Goal: Task Accomplishment & Management: Manage account settings

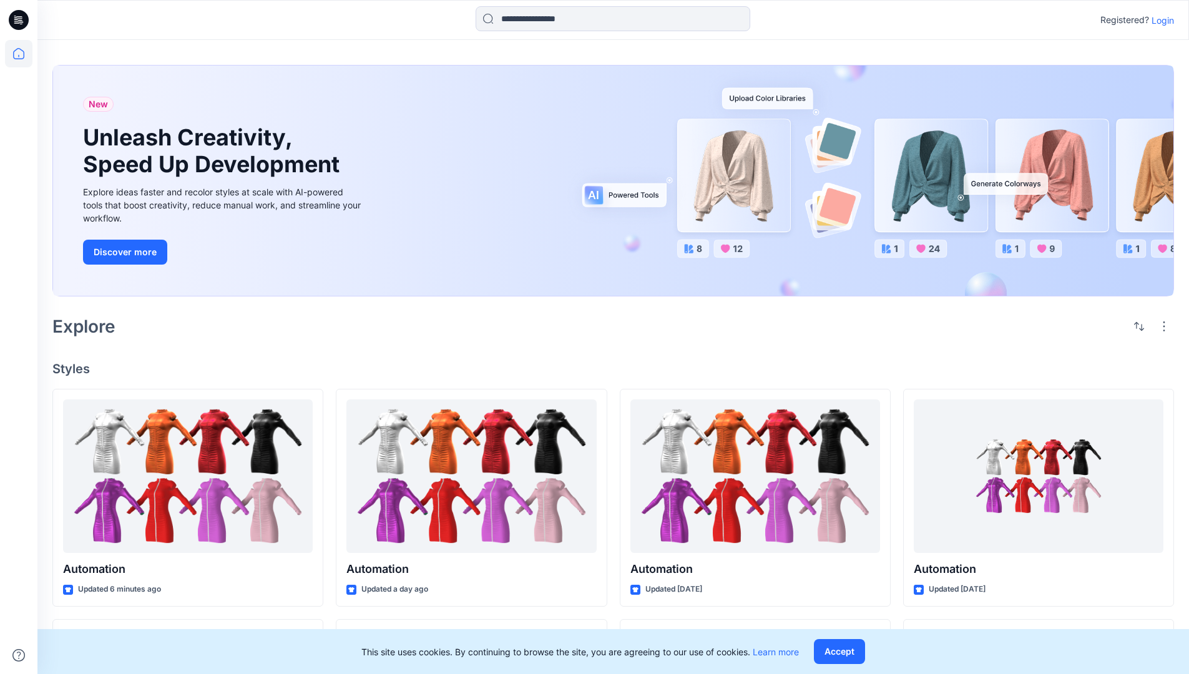
click at [1160, 20] on p "Login" at bounding box center [1163, 20] width 22 height 13
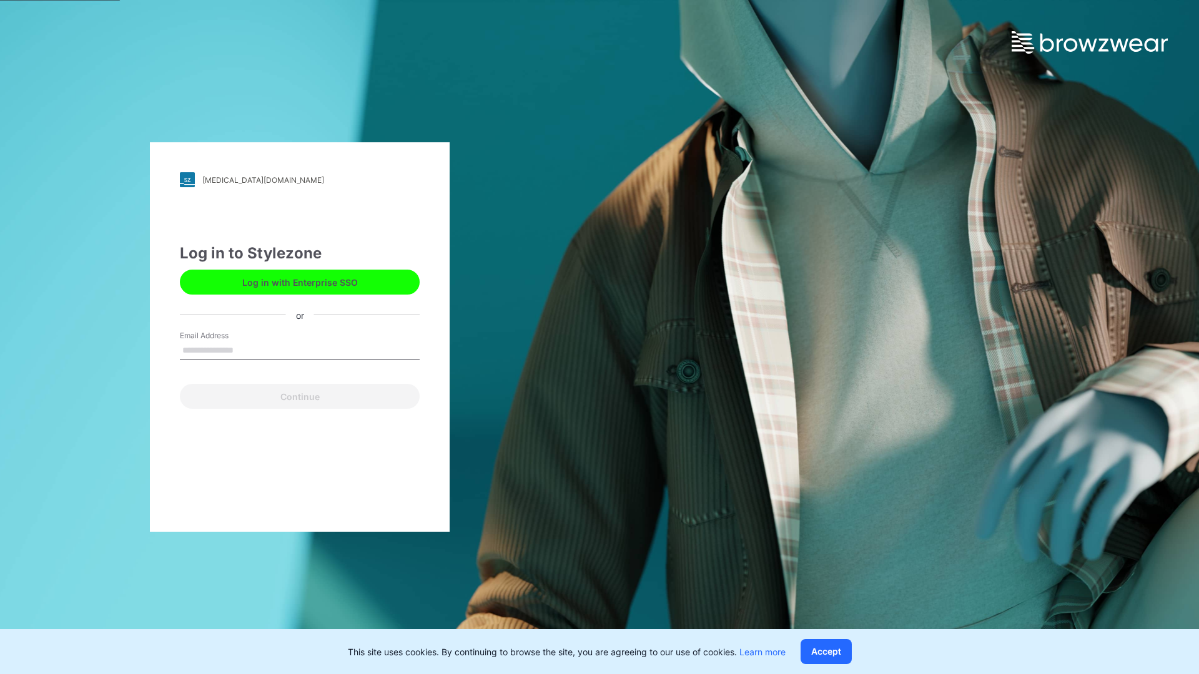
click at [247, 350] on input "Email Address" at bounding box center [300, 350] width 240 height 19
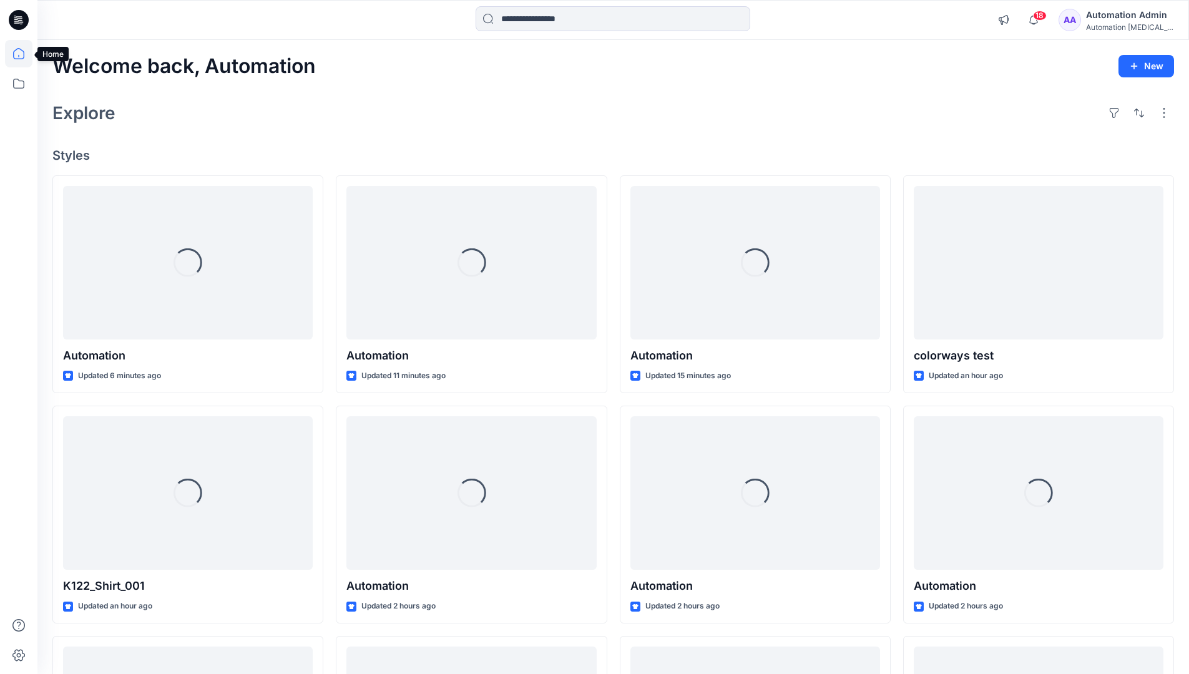
click at [24, 54] on icon at bounding box center [18, 53] width 11 height 11
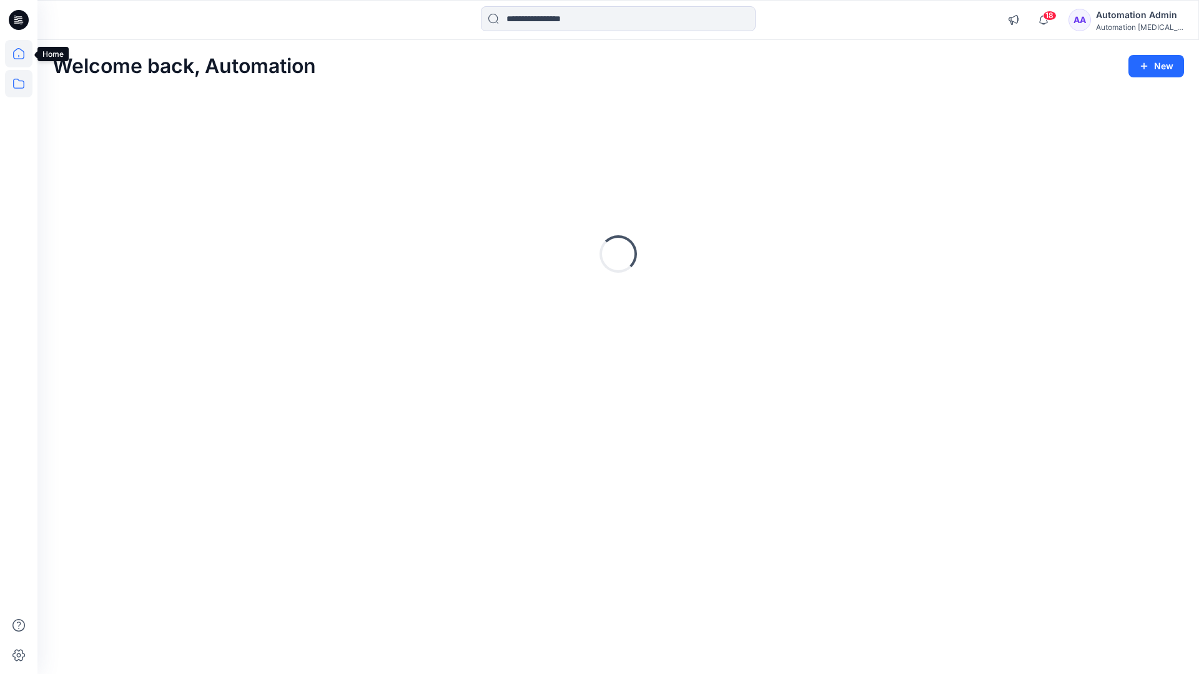
click at [21, 82] on icon at bounding box center [18, 83] width 27 height 27
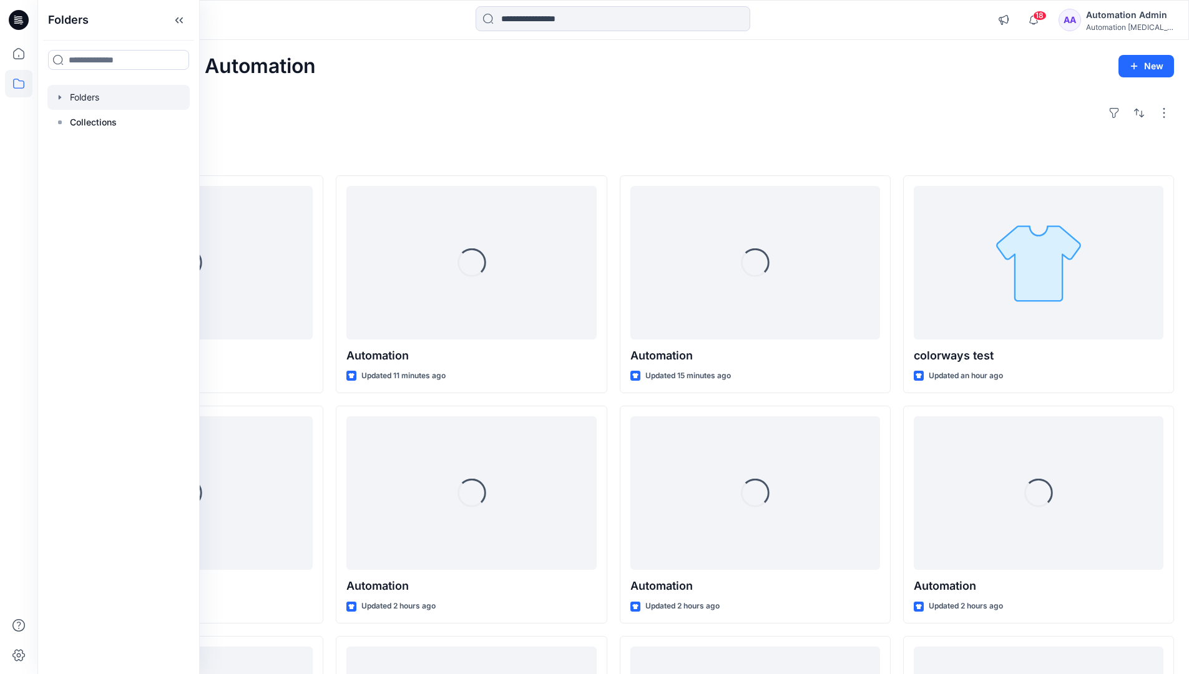
click at [96, 96] on div at bounding box center [118, 97] width 142 height 25
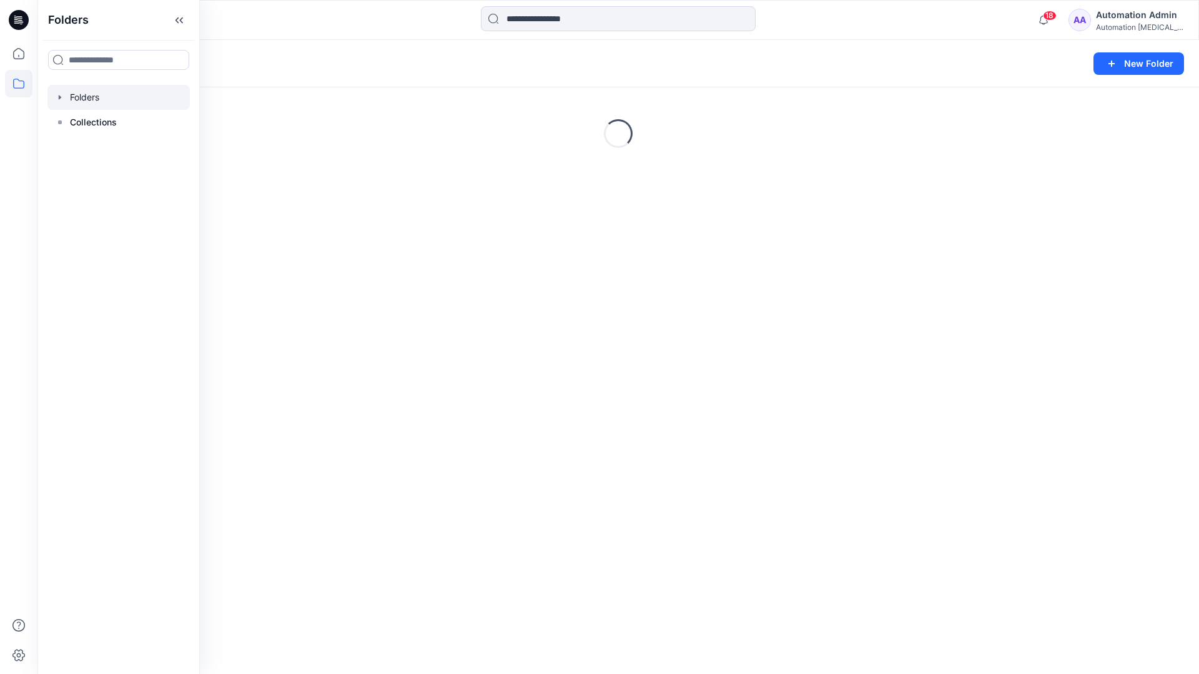
click at [448, 381] on div "Folders New Folder Loading..." at bounding box center [617, 357] width 1161 height 634
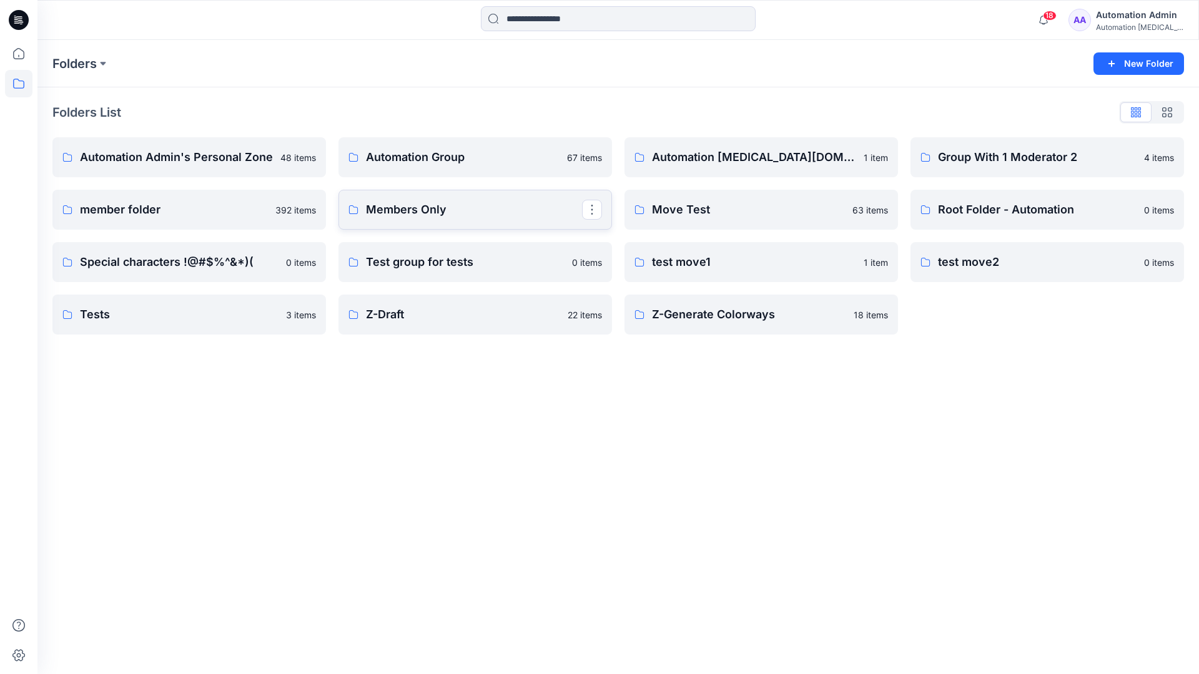
click at [472, 223] on link "Members Only" at bounding box center [474, 210] width 273 height 40
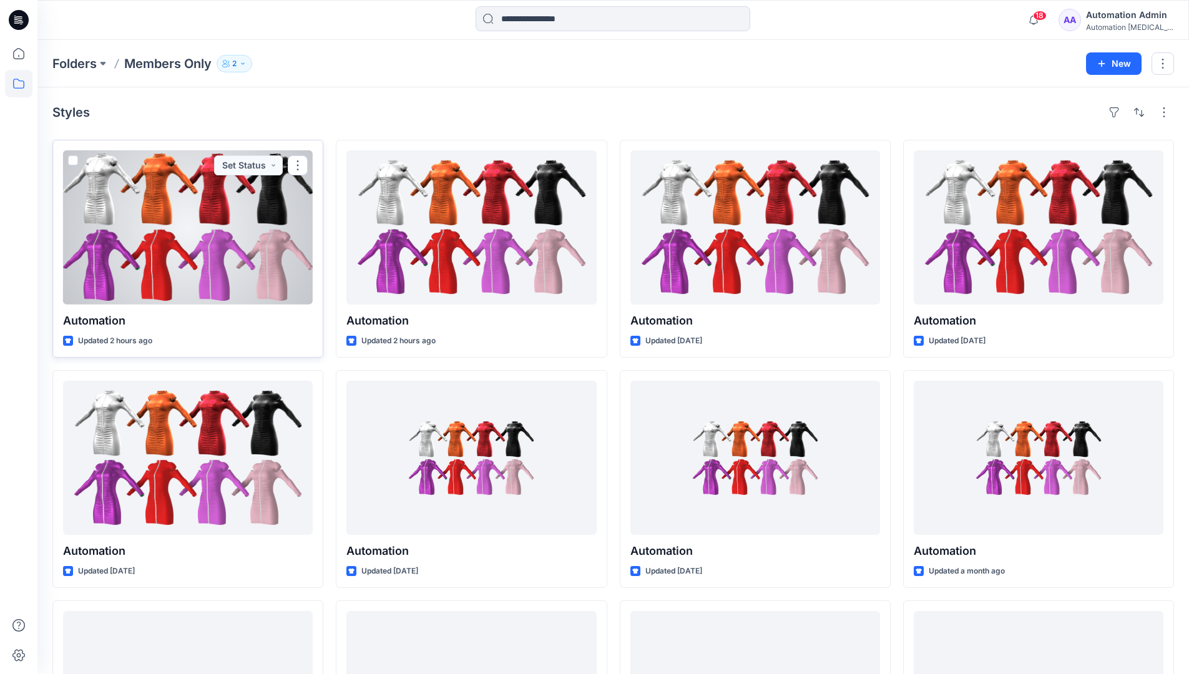
click at [74, 162] on span at bounding box center [73, 160] width 10 height 10
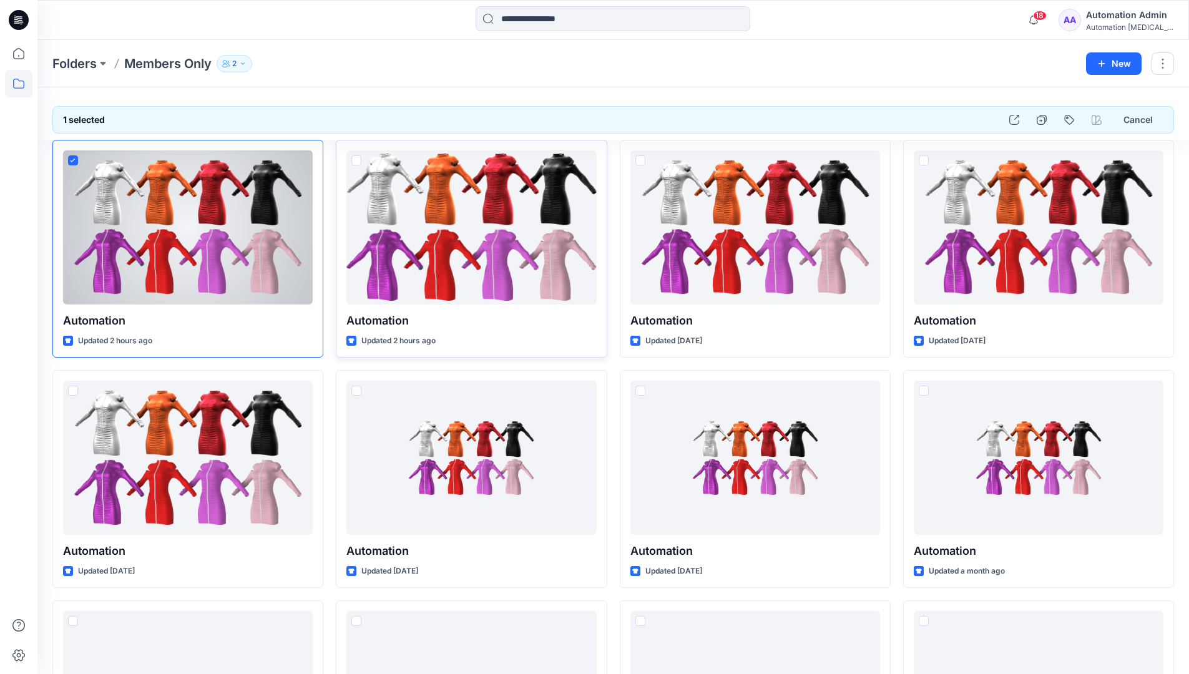
click at [354, 162] on span at bounding box center [356, 160] width 10 height 10
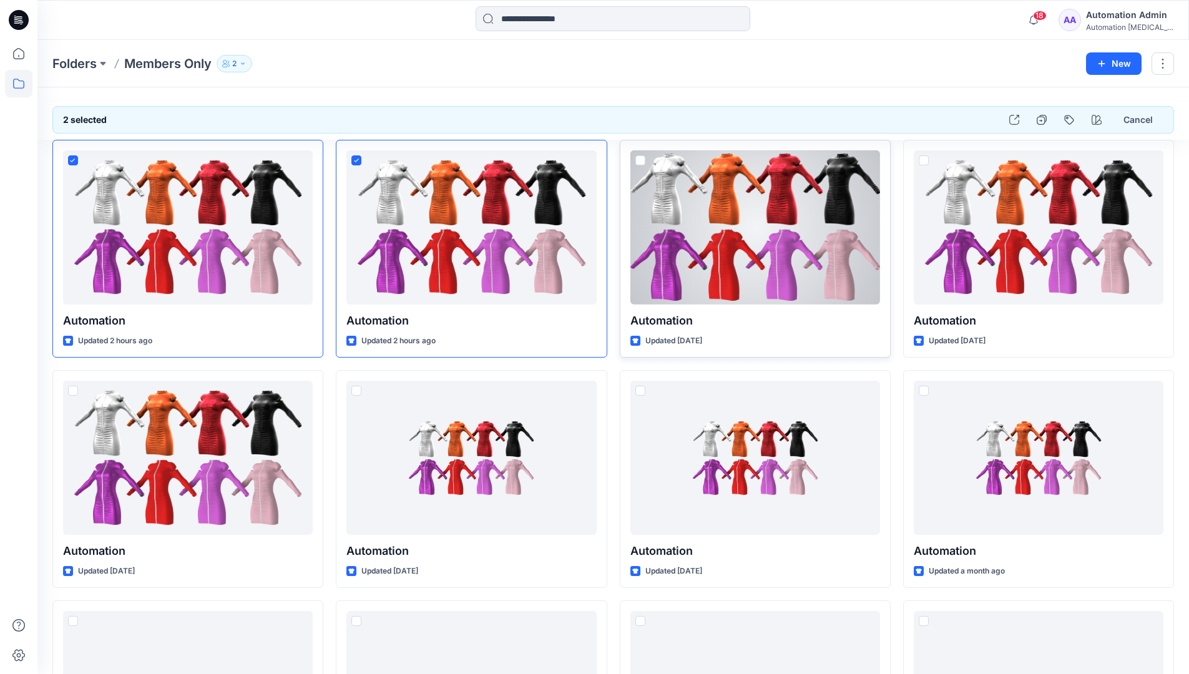
click at [640, 164] on span at bounding box center [640, 160] width 10 height 10
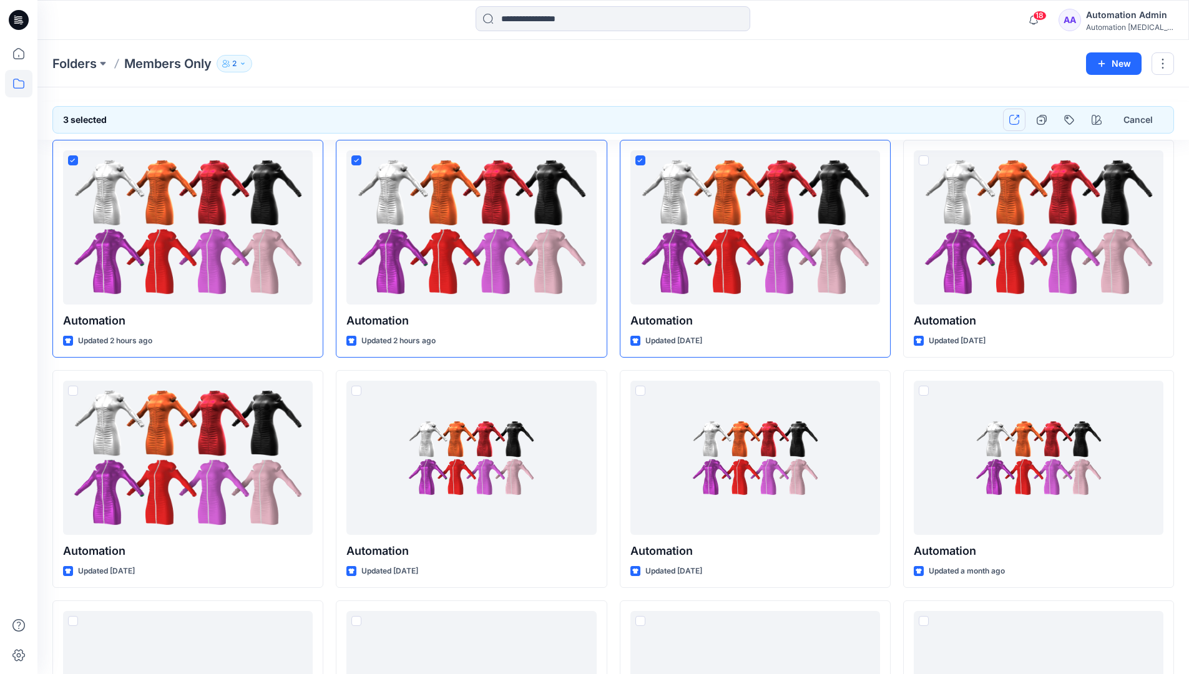
click at [1014, 119] on icon "button" at bounding box center [1014, 120] width 10 height 10
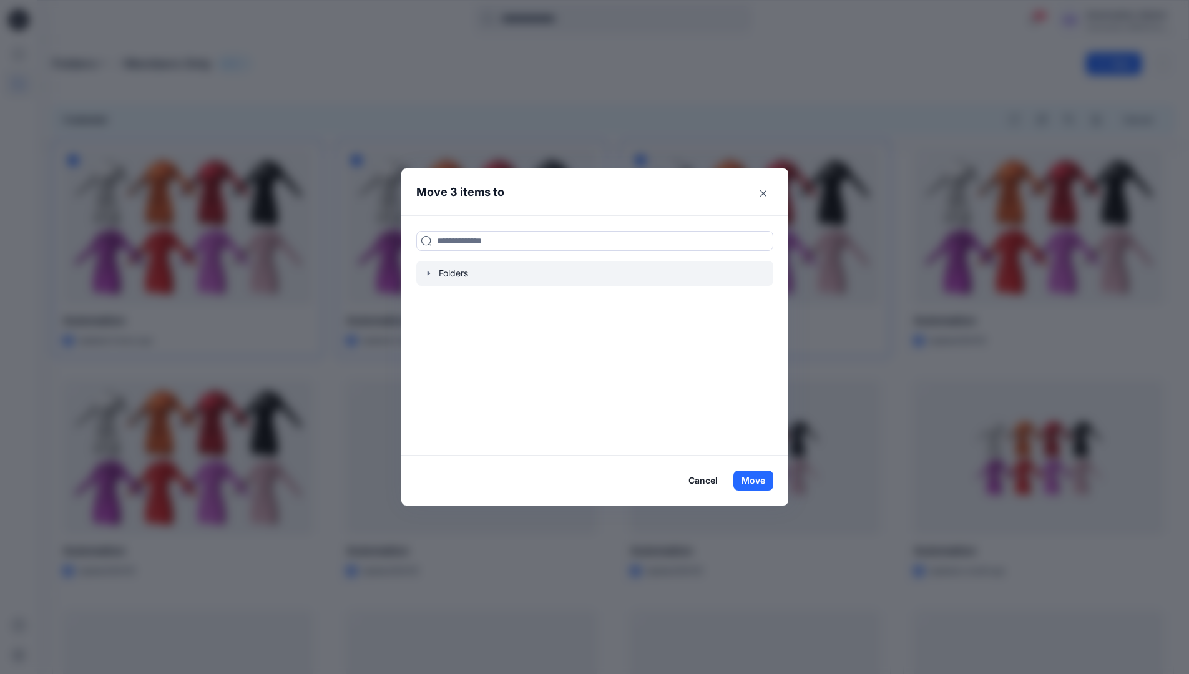
click at [434, 273] on icon "button" at bounding box center [429, 273] width 10 height 10
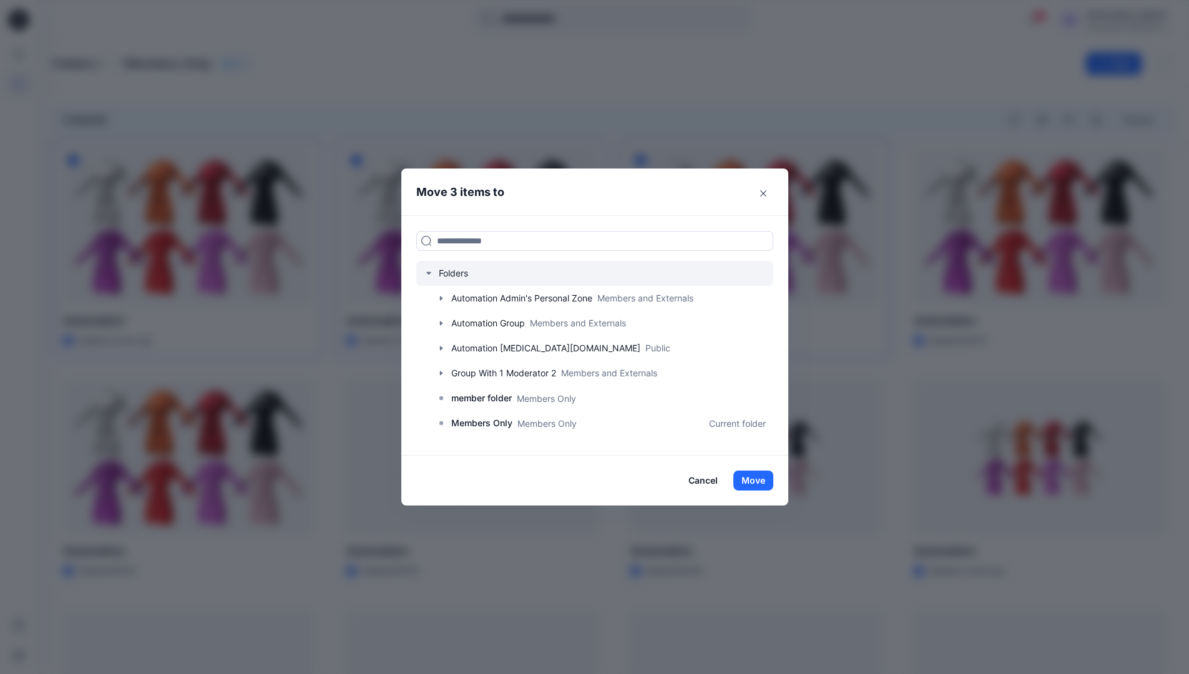
scroll to position [220, 0]
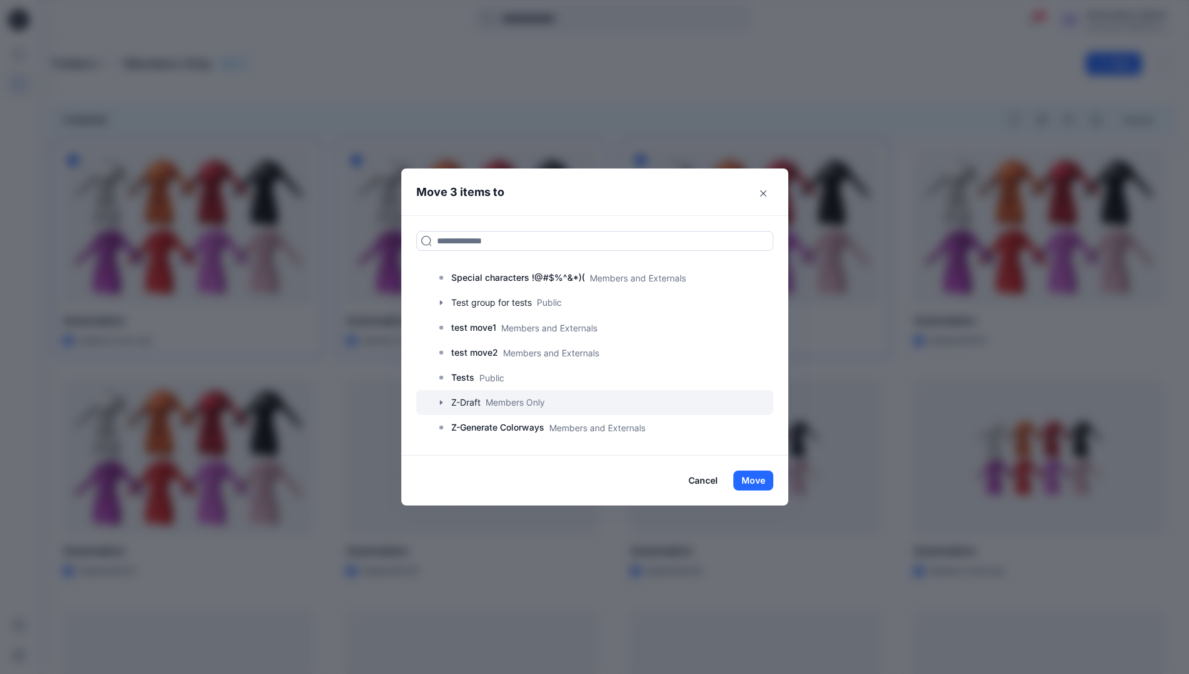
click at [444, 403] on icon "button" at bounding box center [441, 403] width 10 height 10
click at [494, 429] on p "A-Draft" at bounding box center [479, 427] width 30 height 15
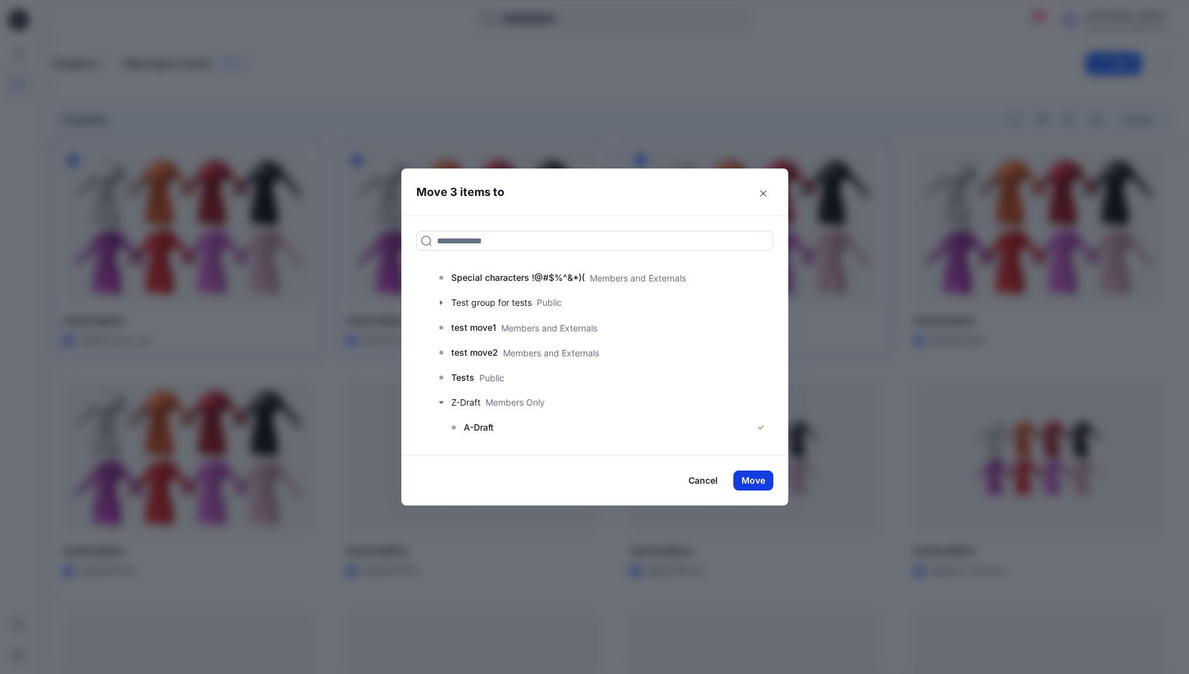
click at [766, 479] on button "Move" at bounding box center [753, 481] width 40 height 20
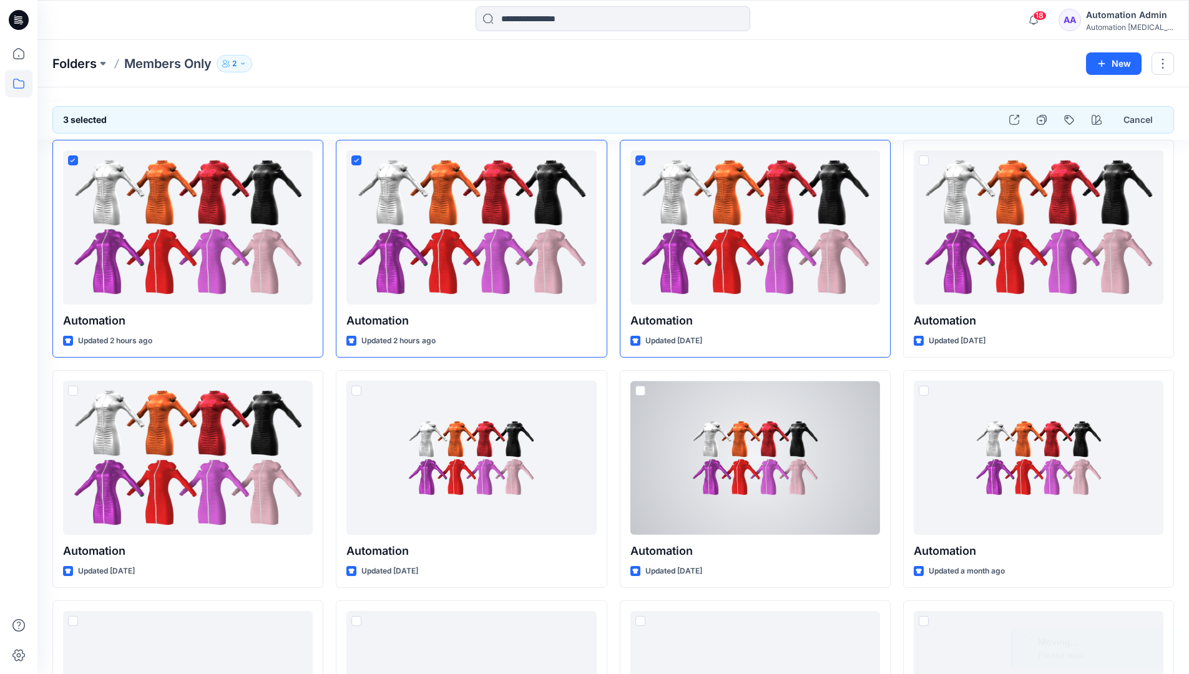
click at [66, 64] on p "Folders" at bounding box center [74, 63] width 44 height 17
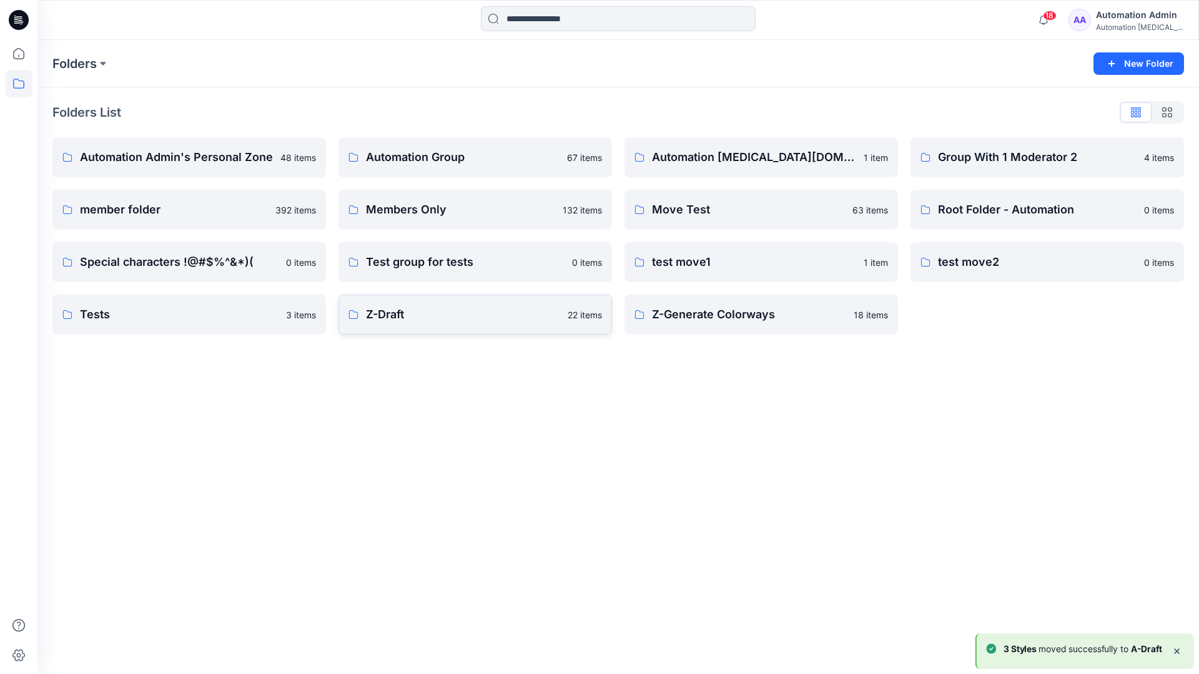
click at [501, 325] on link "Z-Draft 22 items" at bounding box center [474, 315] width 273 height 40
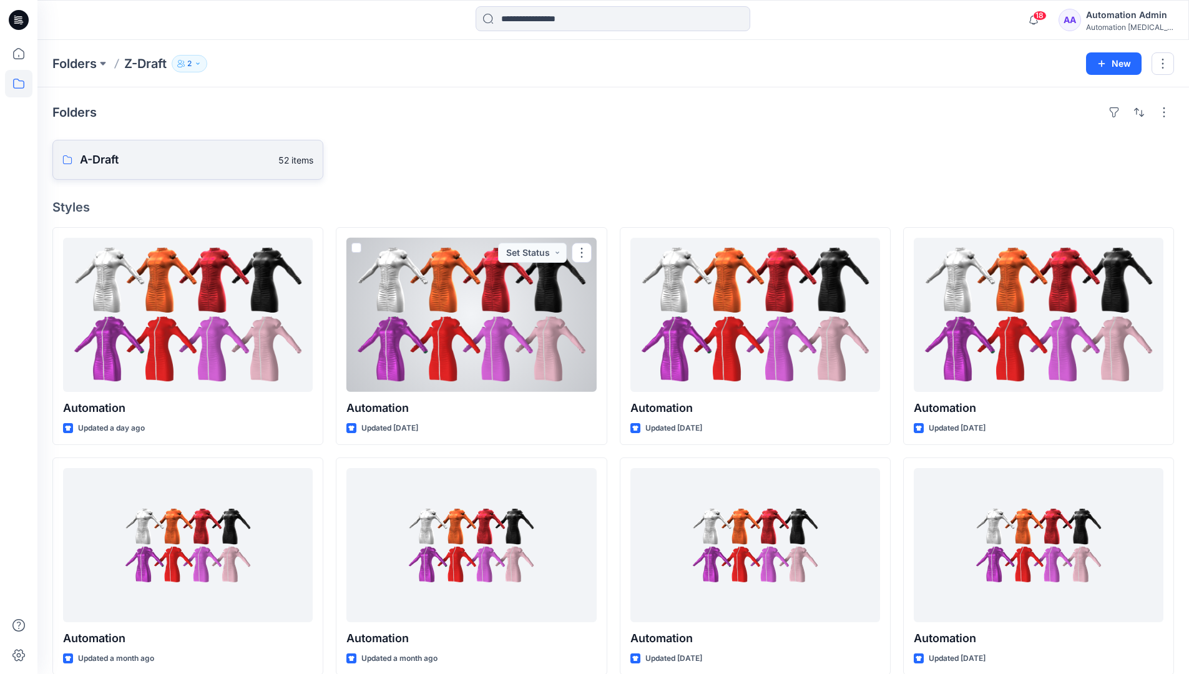
click at [137, 164] on p "A-Draft" at bounding box center [175, 159] width 191 height 17
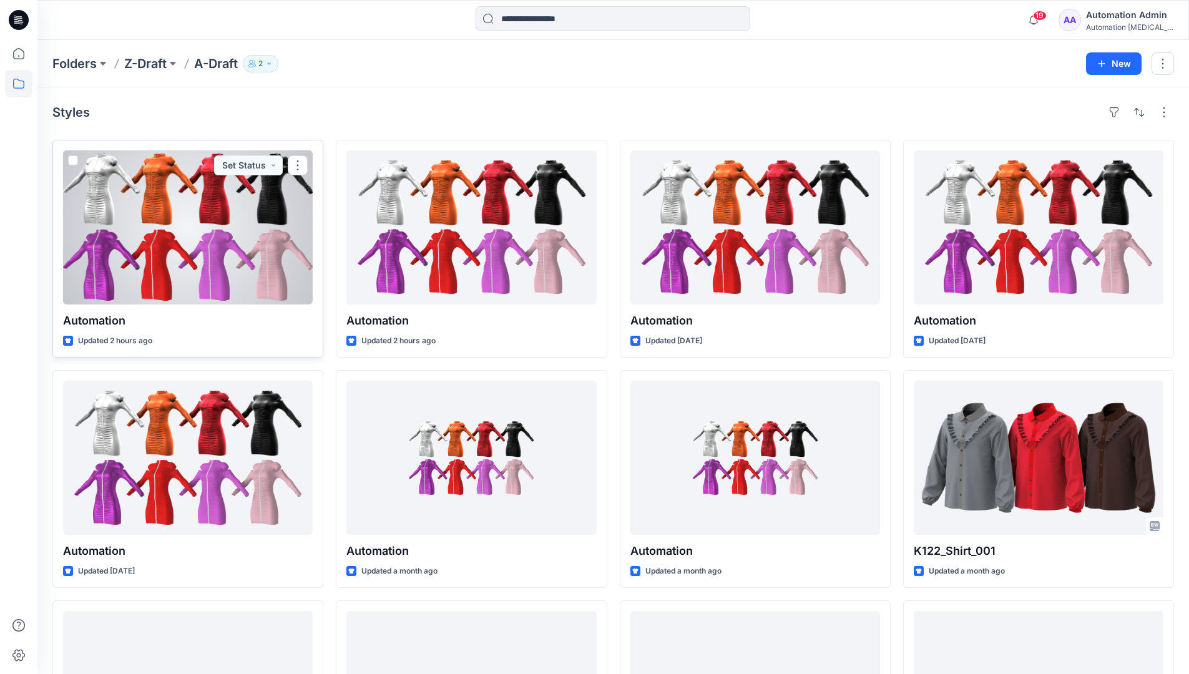
click at [72, 164] on span at bounding box center [73, 160] width 10 height 10
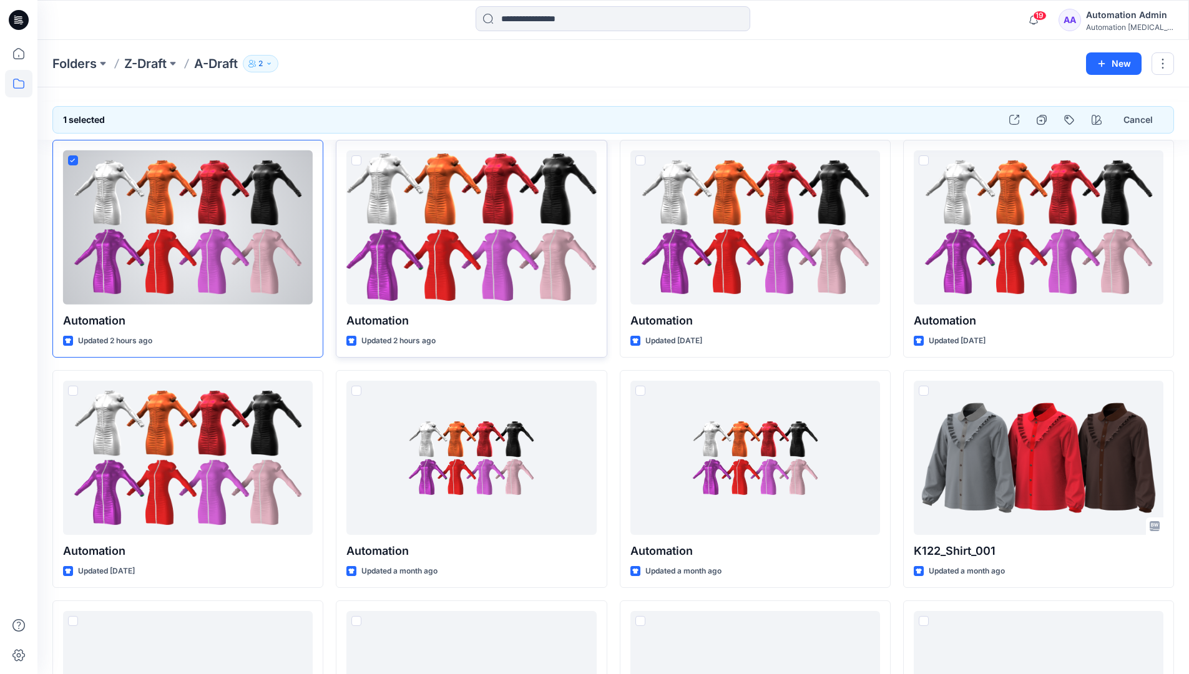
click at [356, 163] on span at bounding box center [356, 160] width 10 height 10
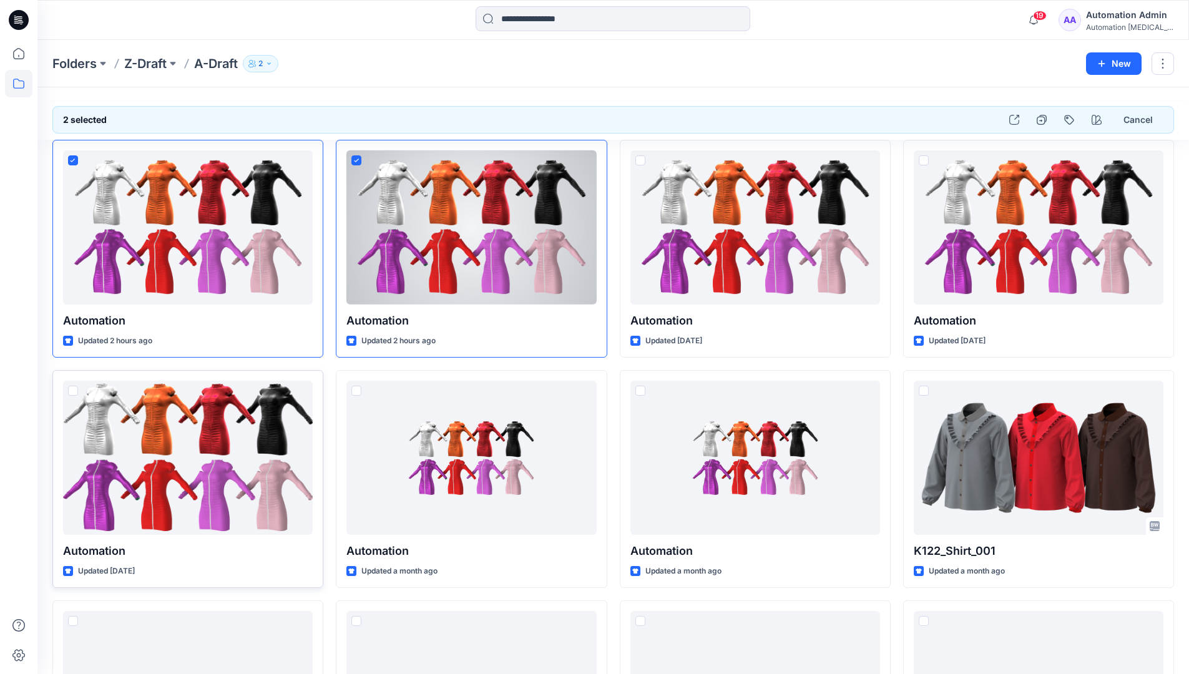
click at [74, 393] on span at bounding box center [73, 391] width 10 height 10
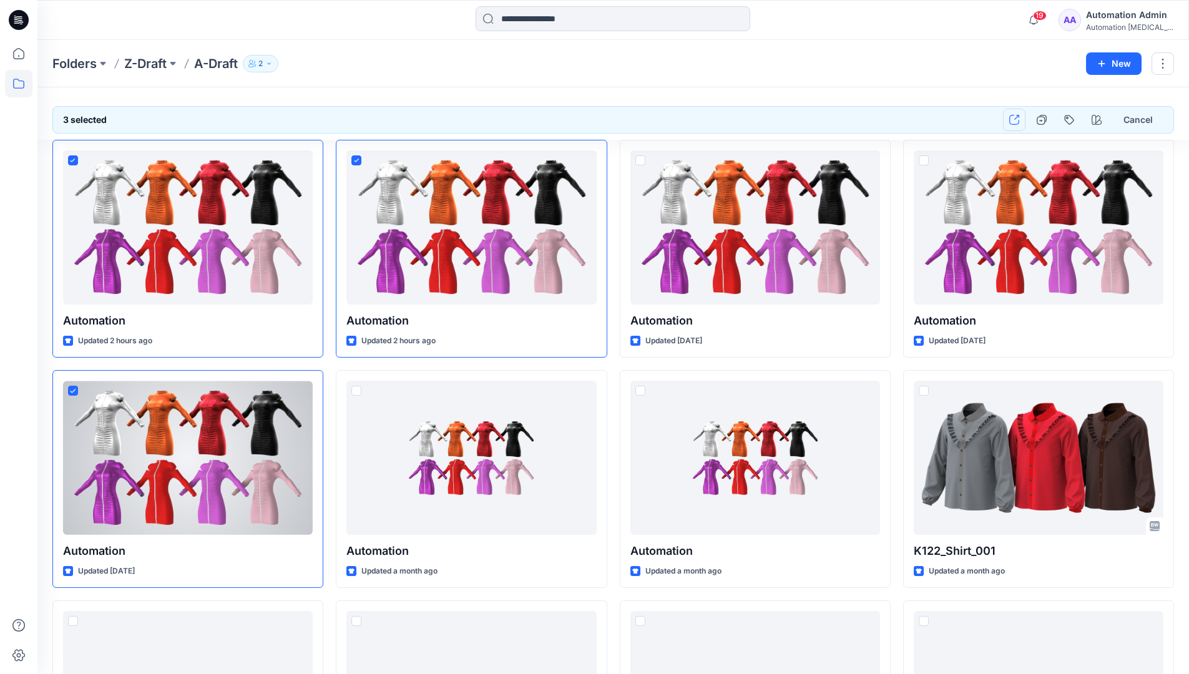
click at [1018, 125] on button "button" at bounding box center [1014, 120] width 22 height 22
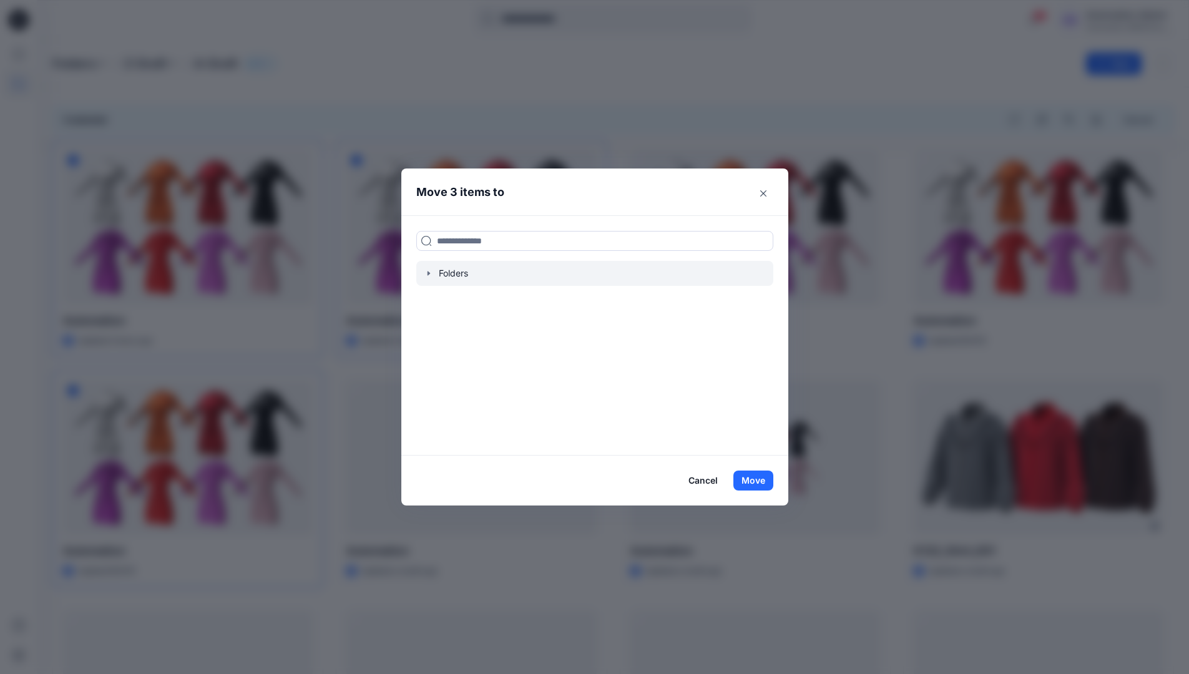
click at [429, 273] on icon "button" at bounding box center [428, 273] width 2 height 4
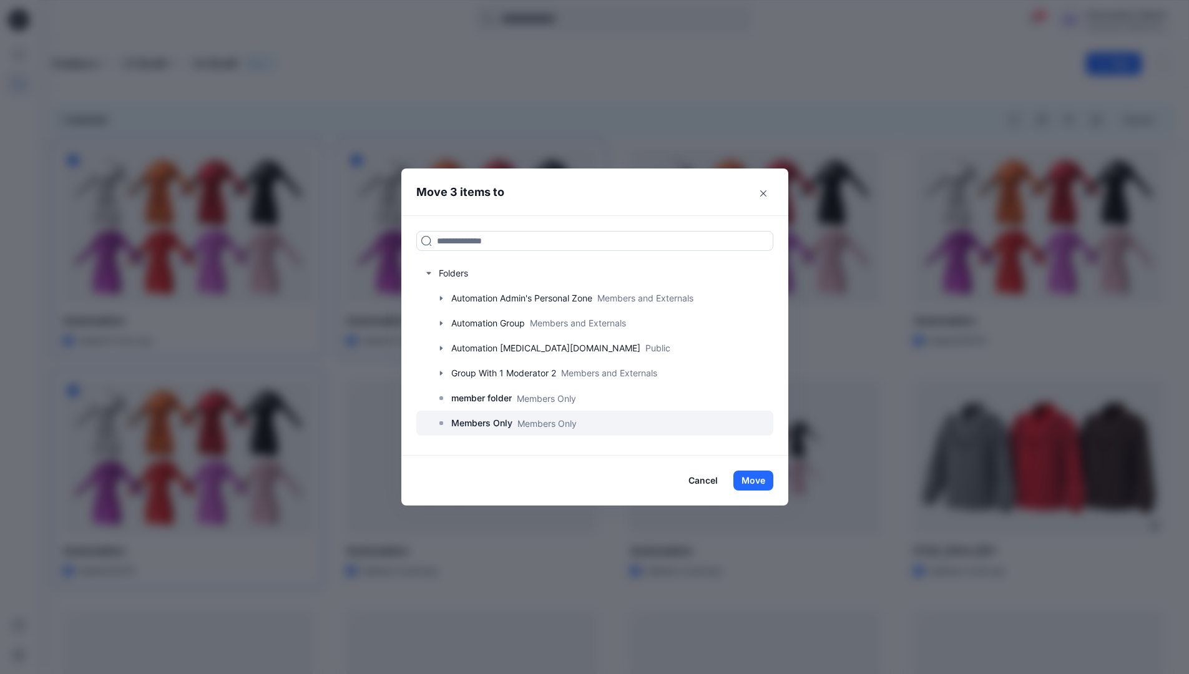
click at [489, 421] on p "Members Only" at bounding box center [481, 423] width 61 height 15
click at [758, 481] on button "Move" at bounding box center [753, 481] width 40 height 20
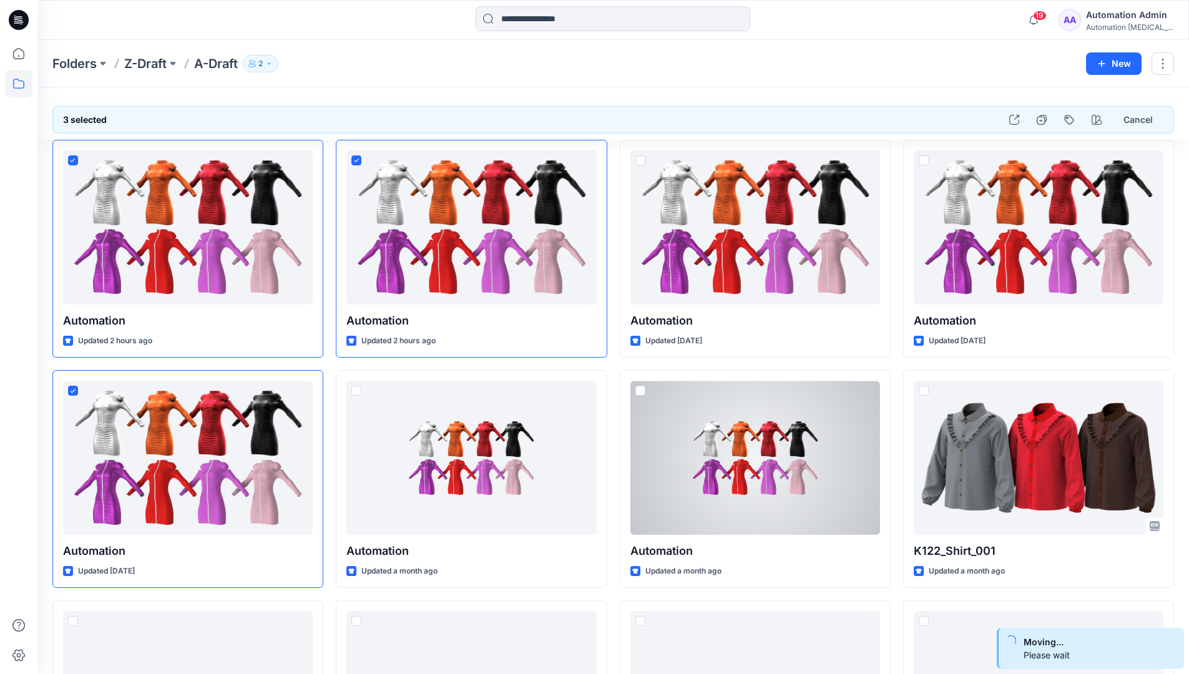
click at [1109, 22] on div "Automation Admin" at bounding box center [1129, 14] width 87 height 15
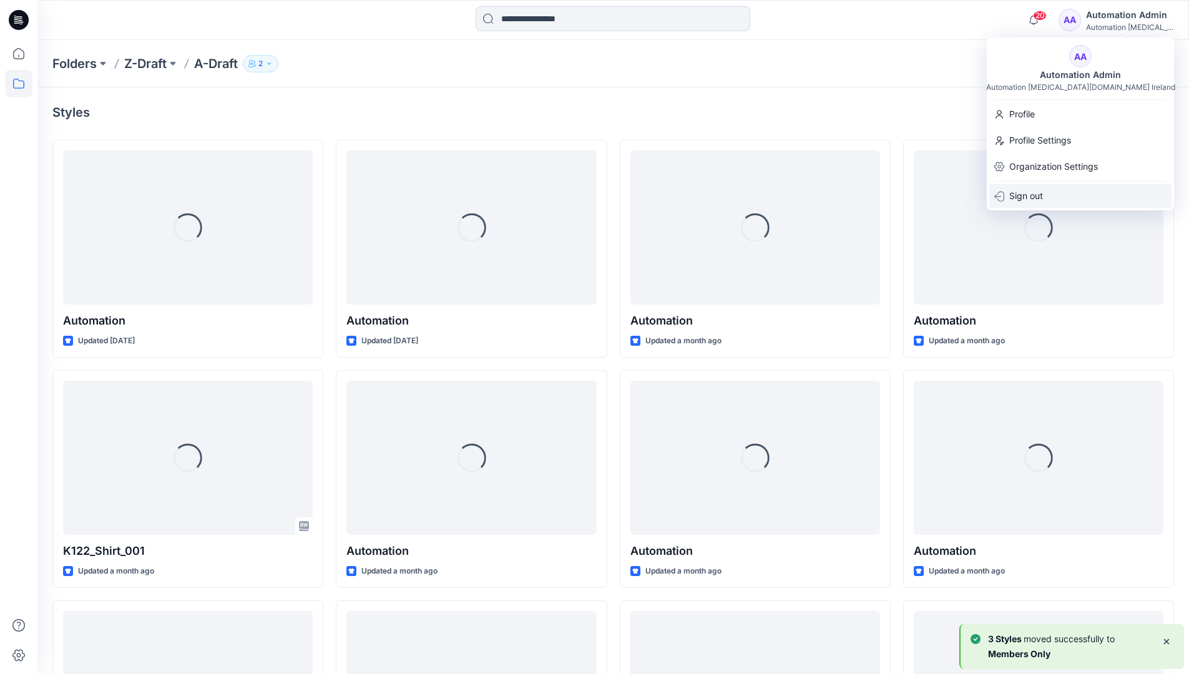
click at [1046, 189] on div "Sign out" at bounding box center [1080, 196] width 182 height 24
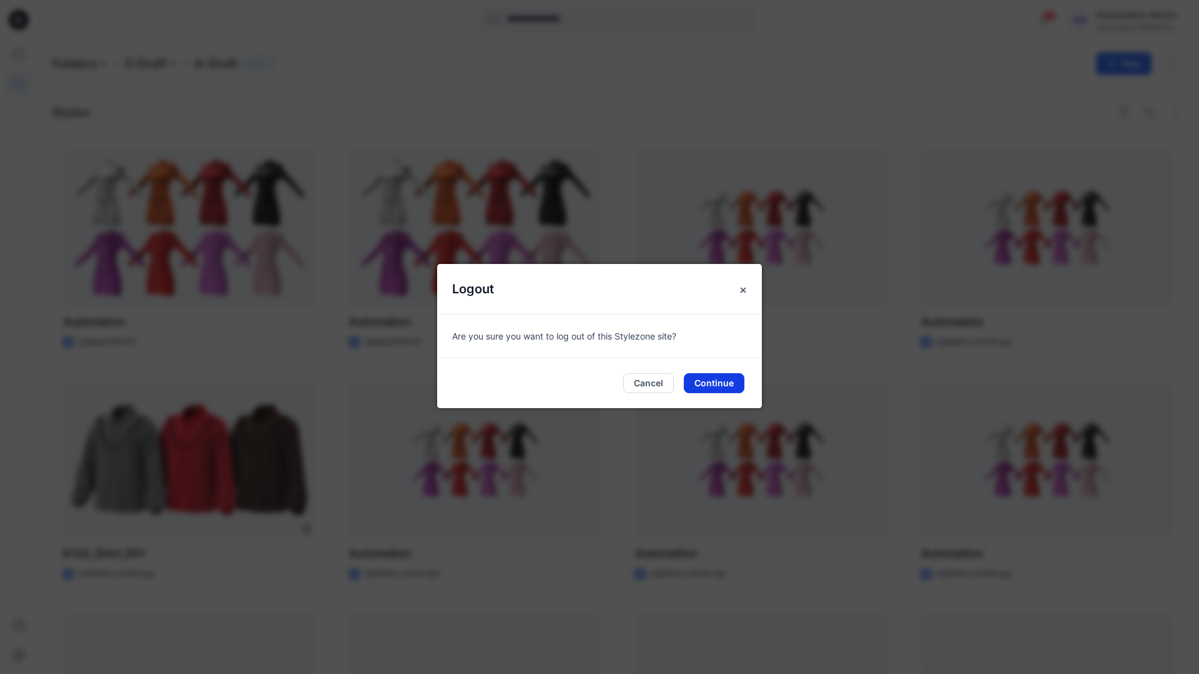
click at [705, 378] on button "Continue" at bounding box center [714, 383] width 61 height 20
